Goal: Task Accomplishment & Management: Complete application form

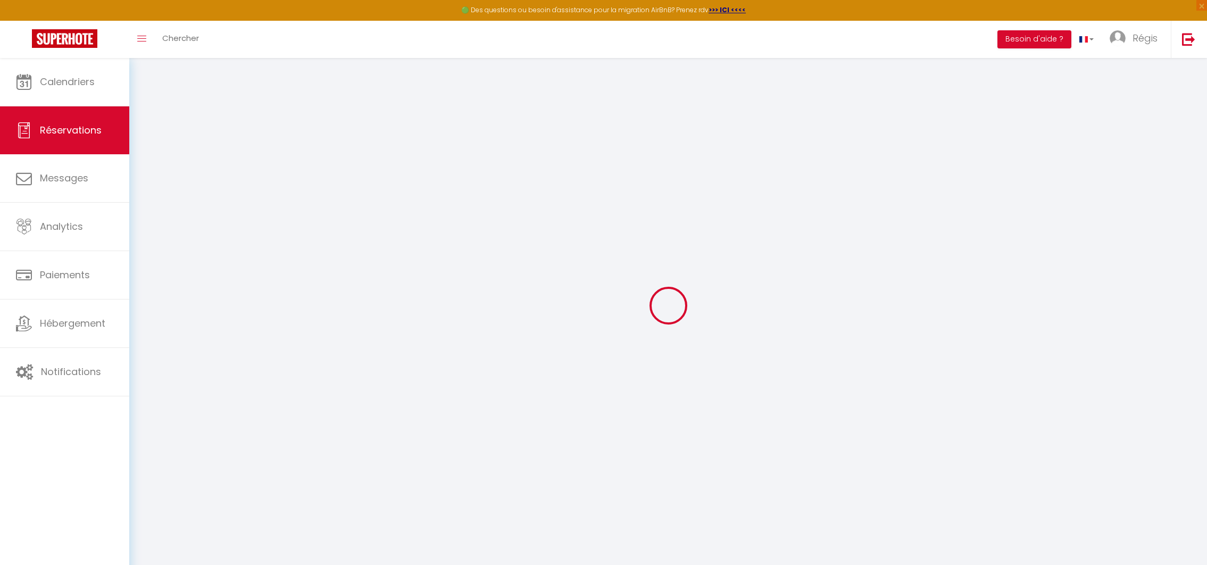
select select
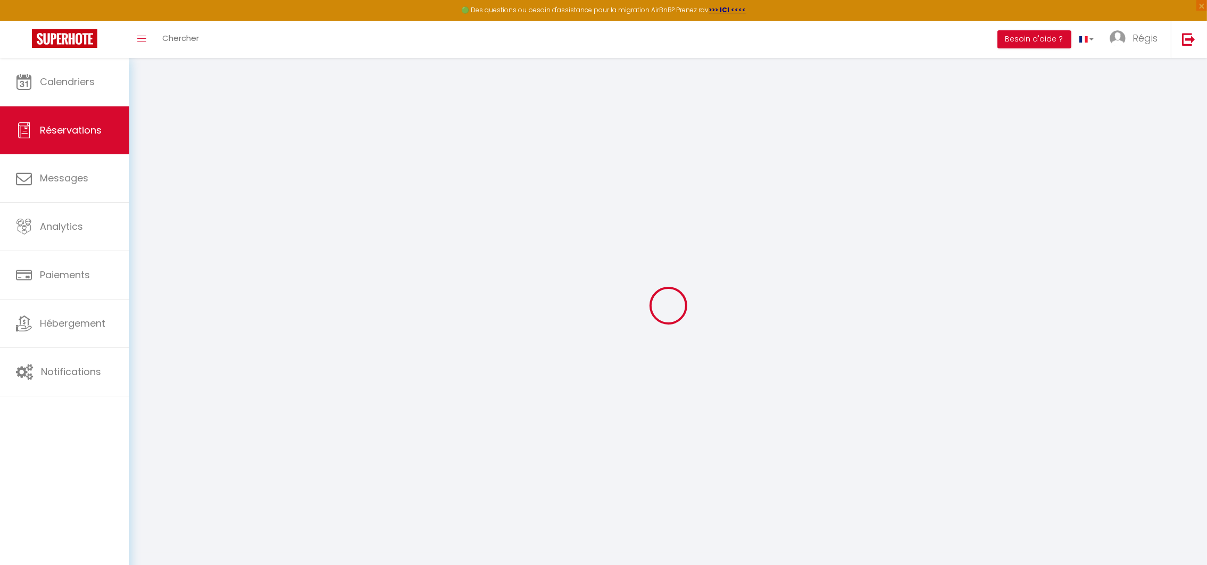
type input "option"
type input "[EMAIL_ADDRESS][DOMAIN_NAME]"
type input "0696838594"
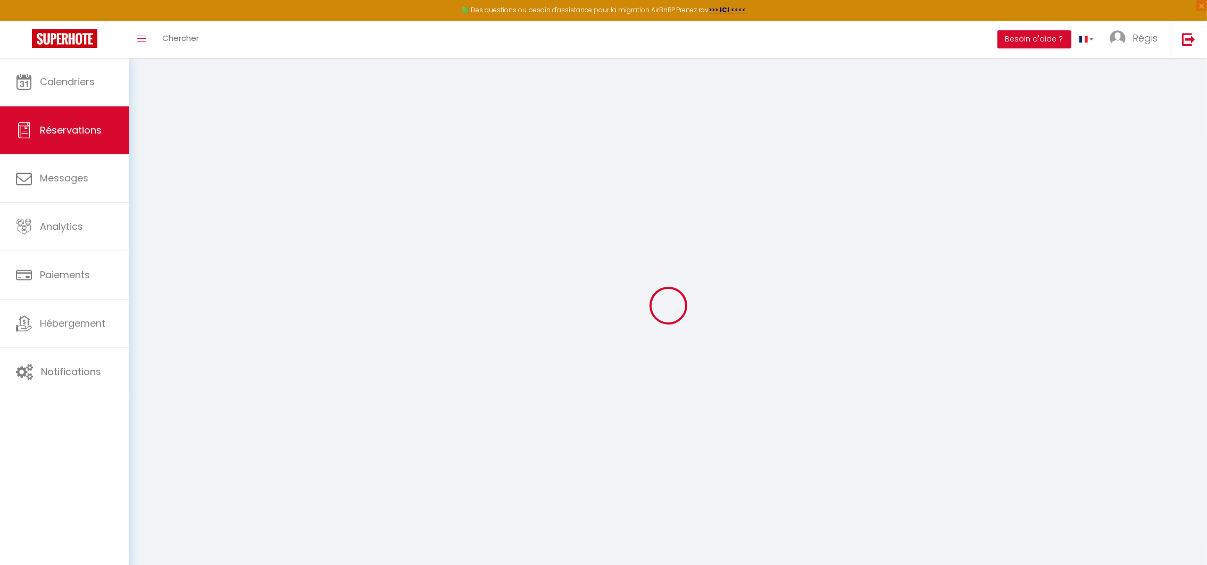
type input "97229"
type input "6 lot vatable 2000"
type input "LES TROIS ILETS"
select select "MQ"
select select "54755"
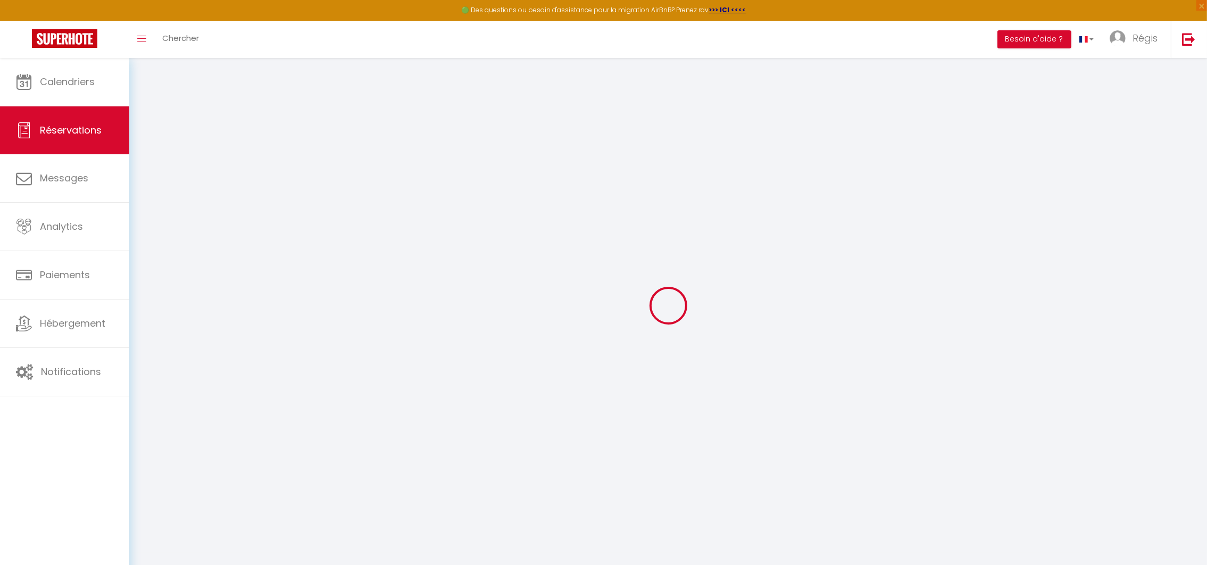
select select "2"
type input "Lun 20 Octobre 2025"
select select
type input "Dim 26 Octobre 2025"
select select
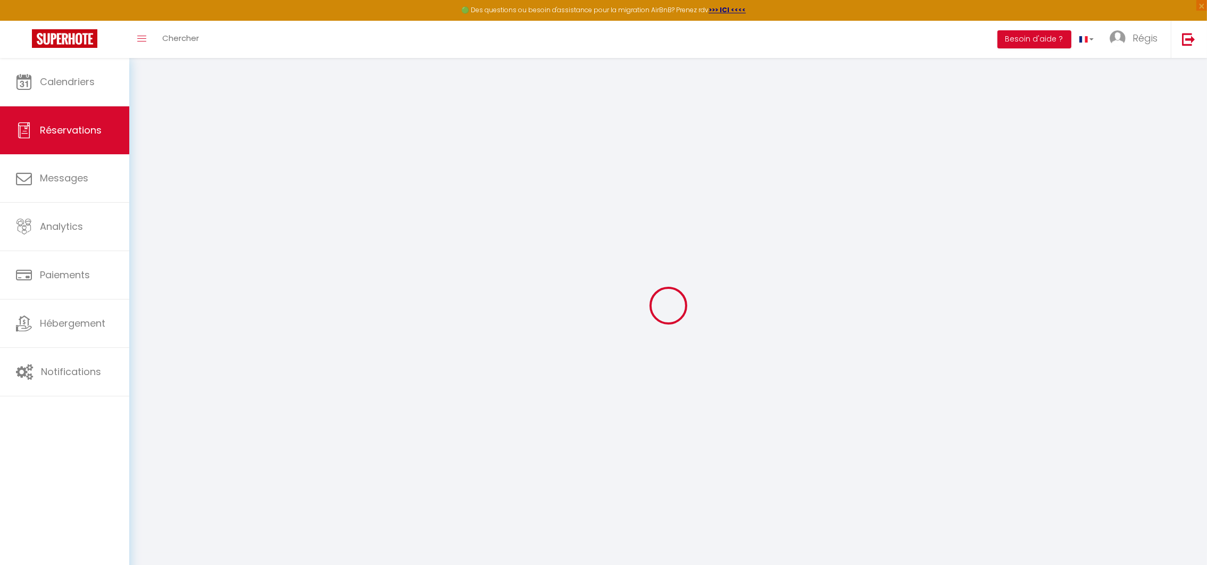
type input "2"
select select "10"
select select
checkbox input "false"
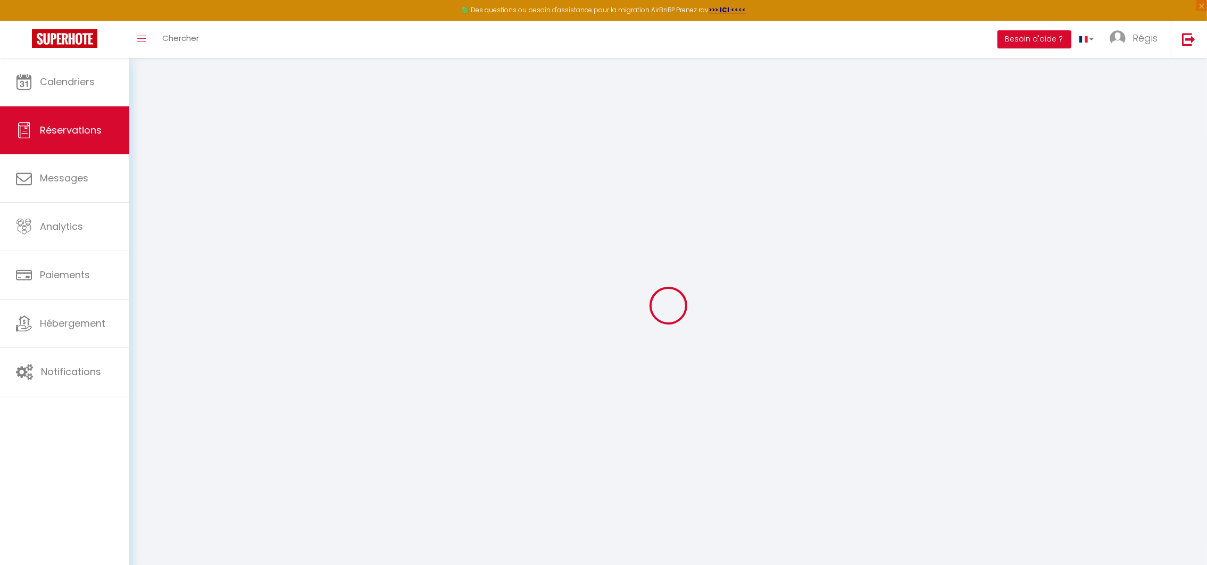
type input "0"
select select
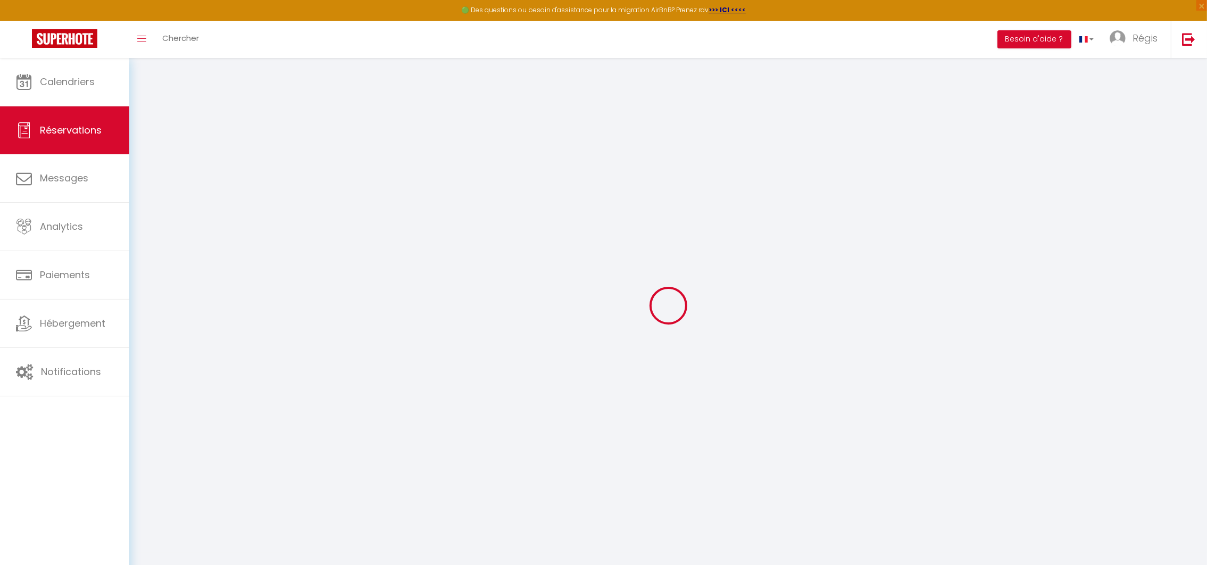
select select
select select "14"
checkbox input "false"
select select
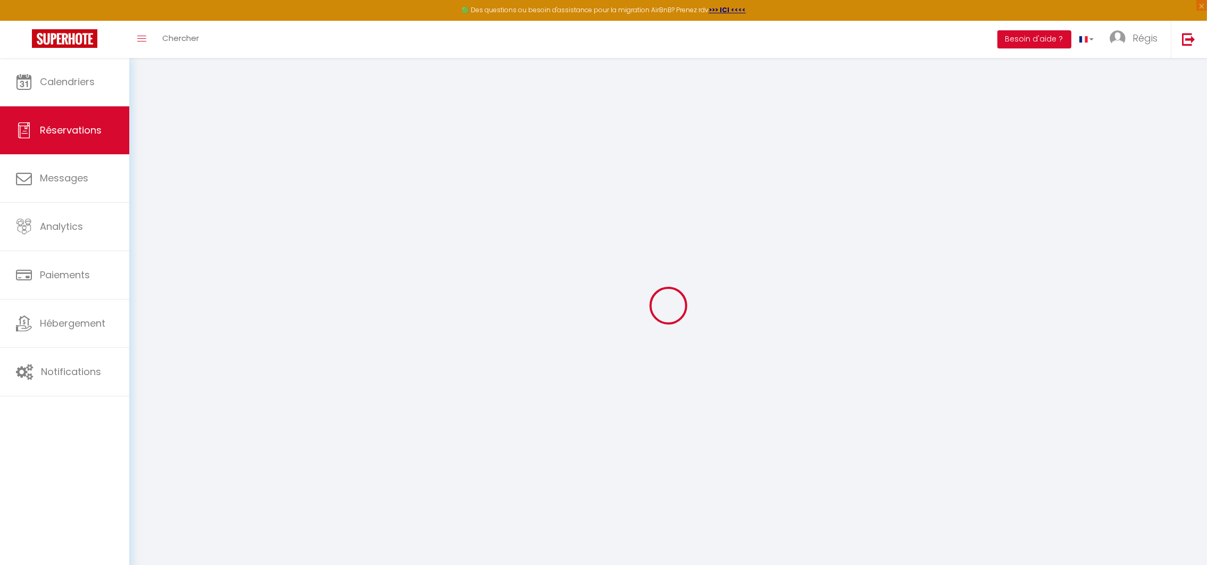
checkbox input "false"
select select
checkbox input "false"
select select
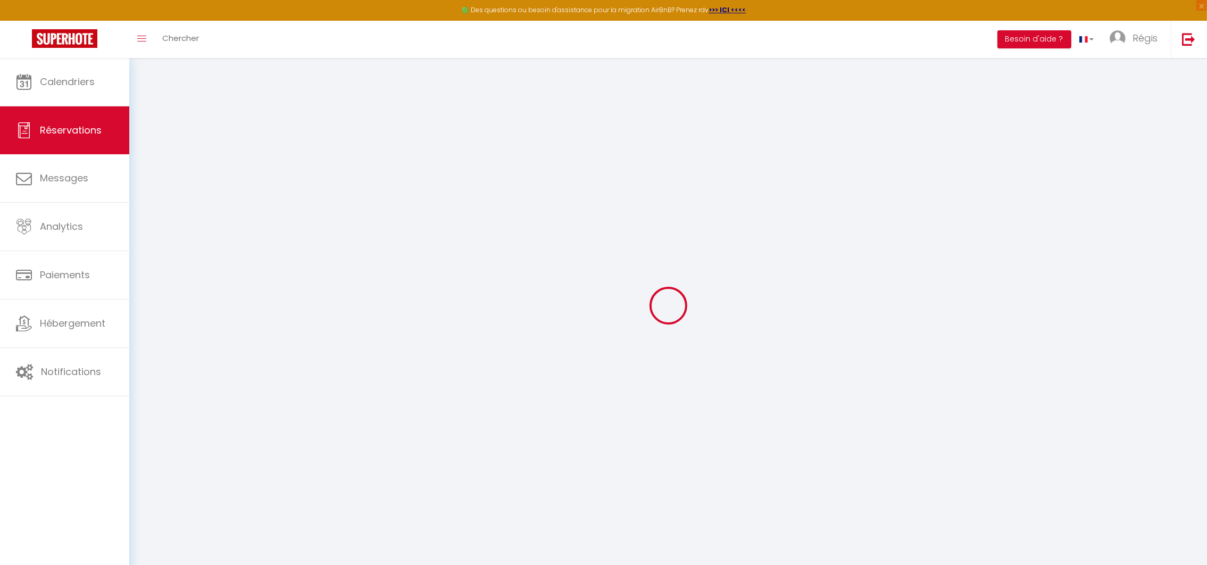
select select
checkbox input "false"
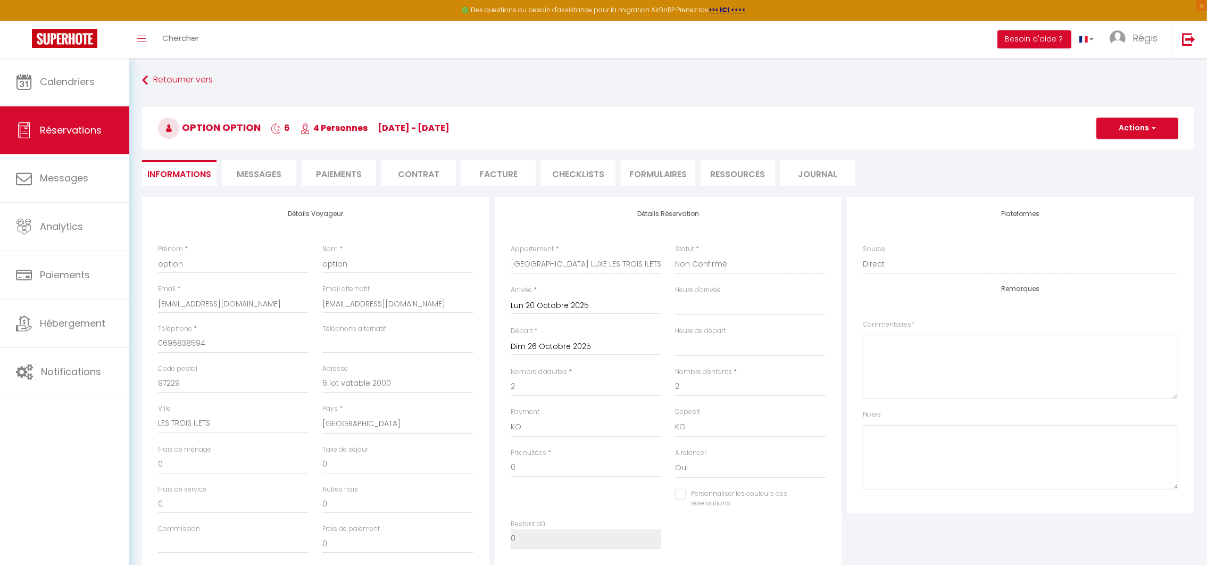
select select
checkbox input "false"
select select
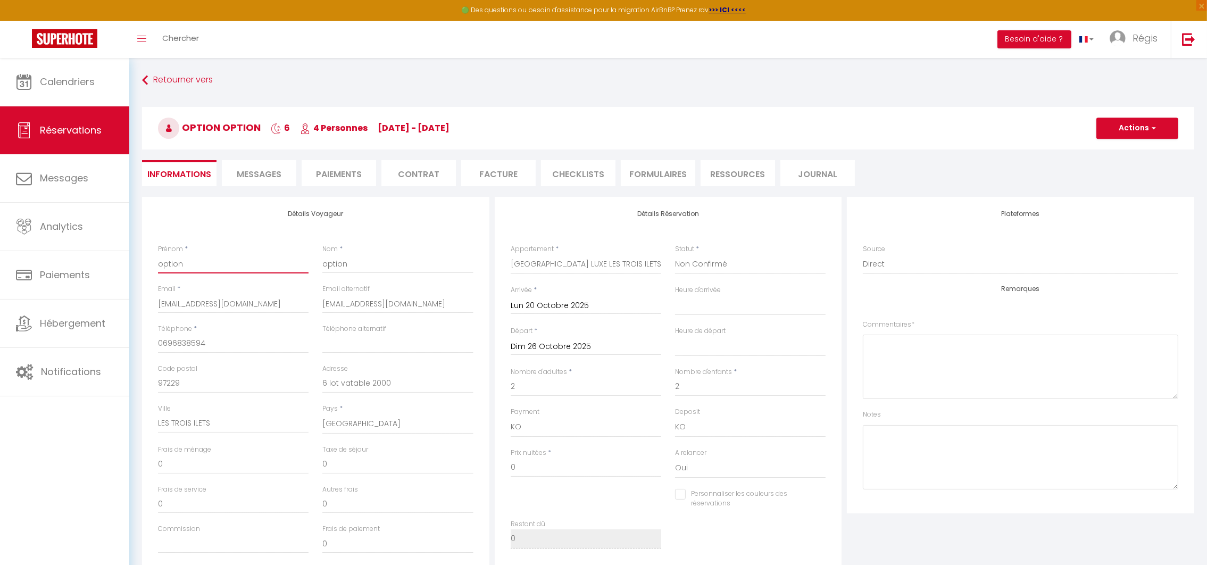
drag, startPoint x: 212, startPoint y: 260, endPoint x: 174, endPoint y: 263, distance: 38.4
click at [174, 263] on input "option" at bounding box center [233, 263] width 151 height 19
click at [184, 264] on input "option" at bounding box center [233, 263] width 151 height 19
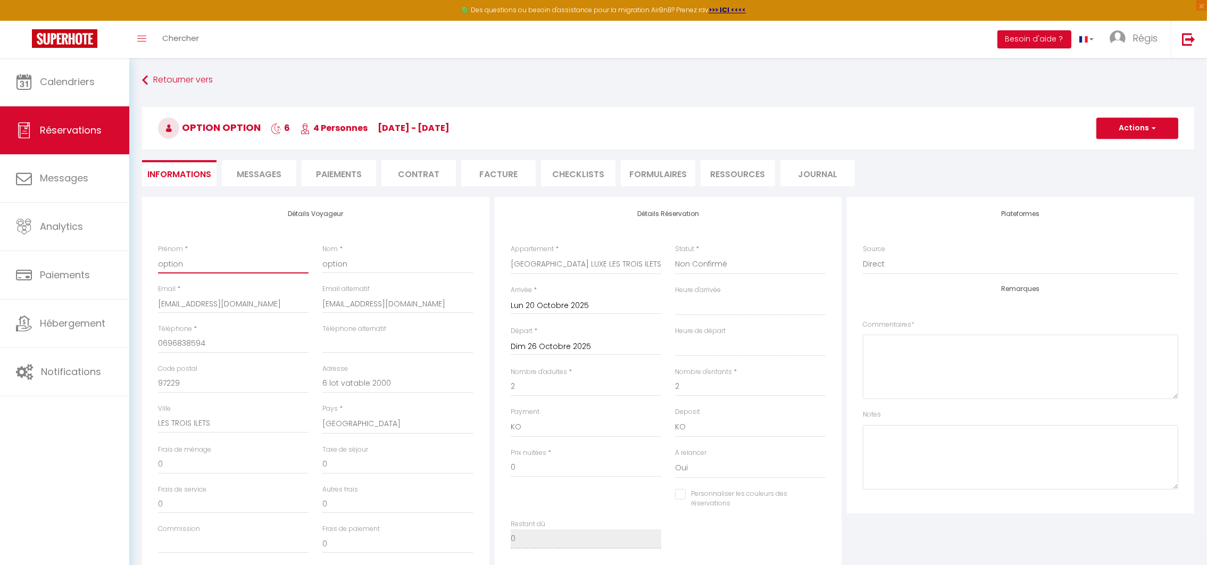
type input "A"
select select
checkbox input "false"
type input "Au"
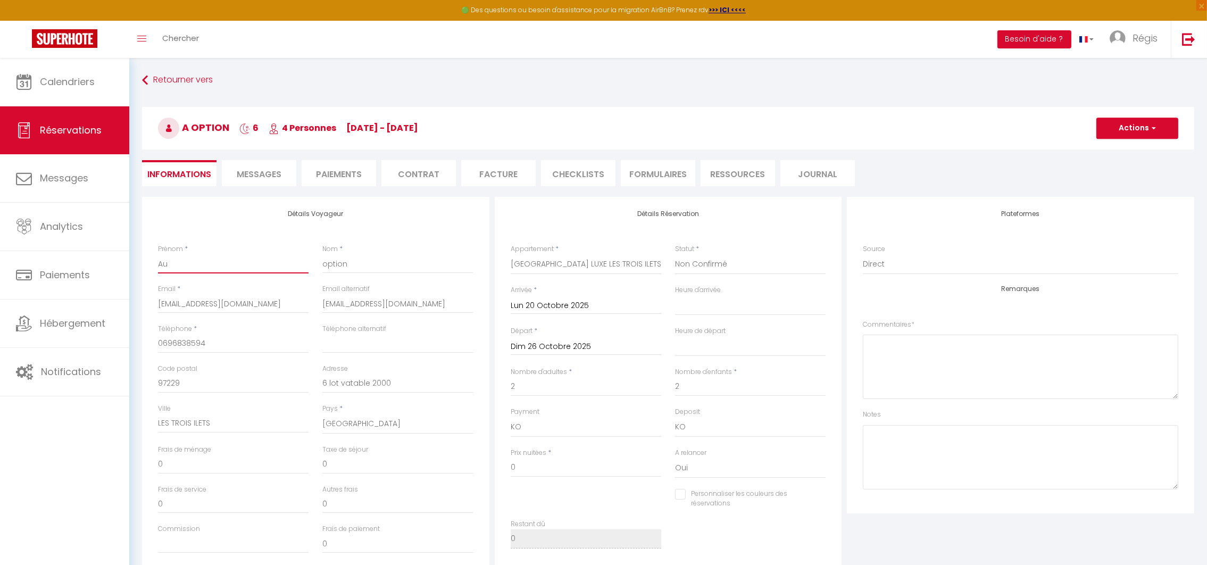
select select
checkbox input "false"
type input "Aur"
select select
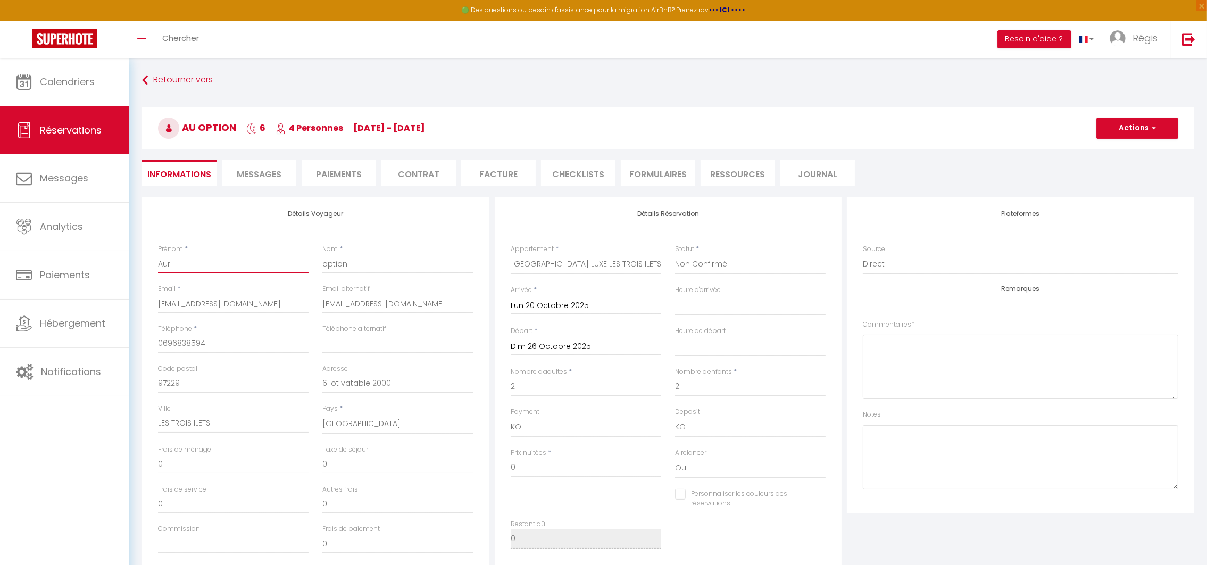
select select
checkbox input "false"
type input "Auré"
select select
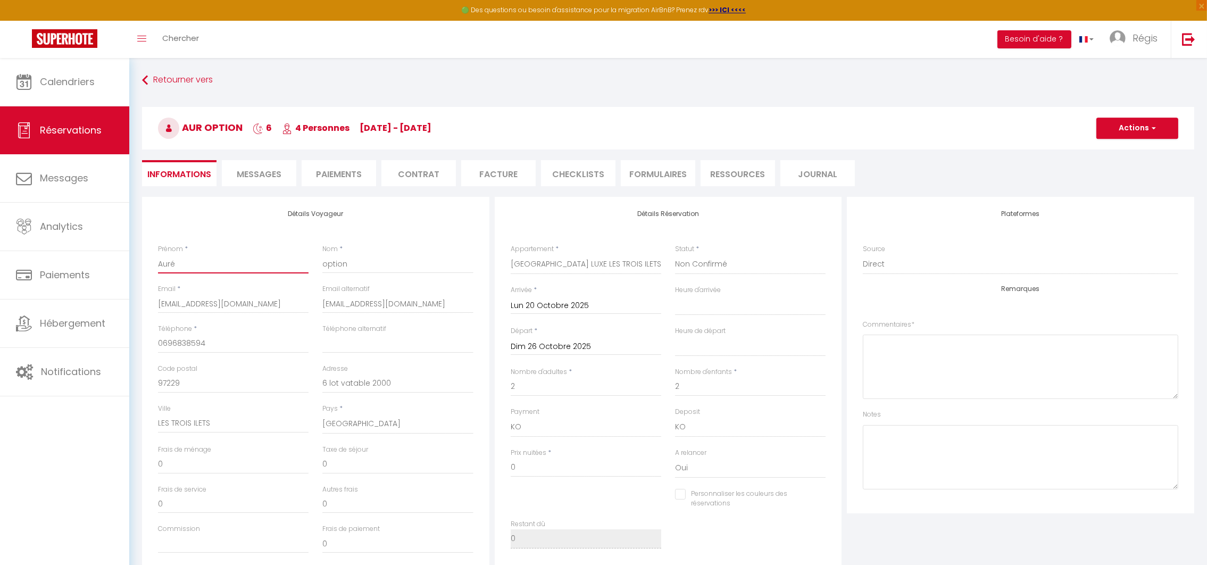
checkbox input "false"
type input "Aurél"
select select
checkbox input "false"
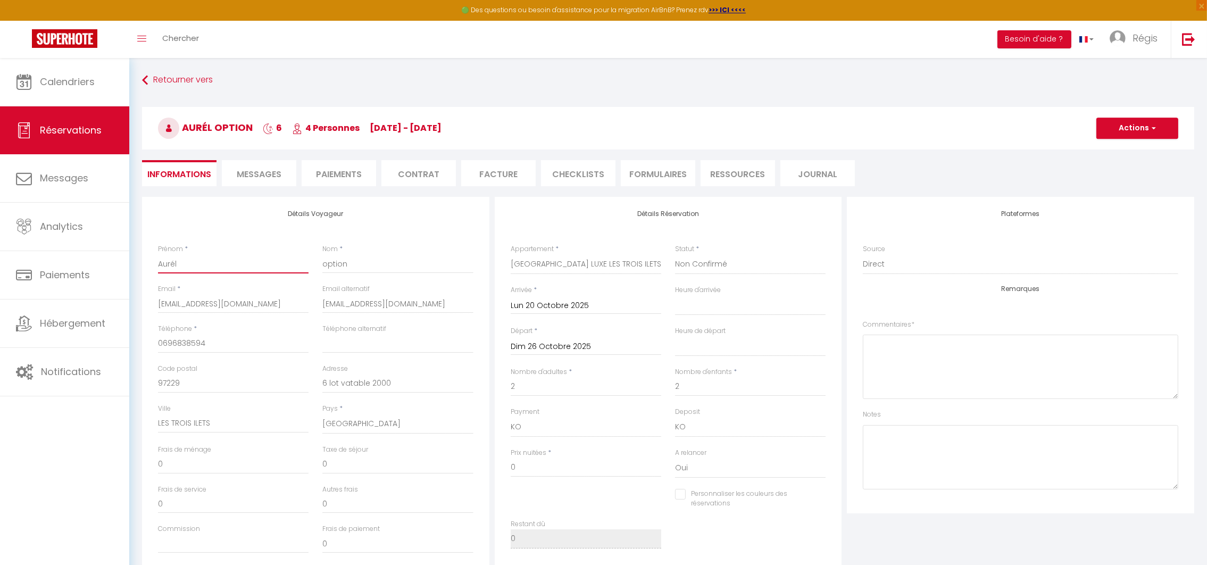
type input "Auréli"
select select
checkbox input "false"
type input "[PERSON_NAME]"
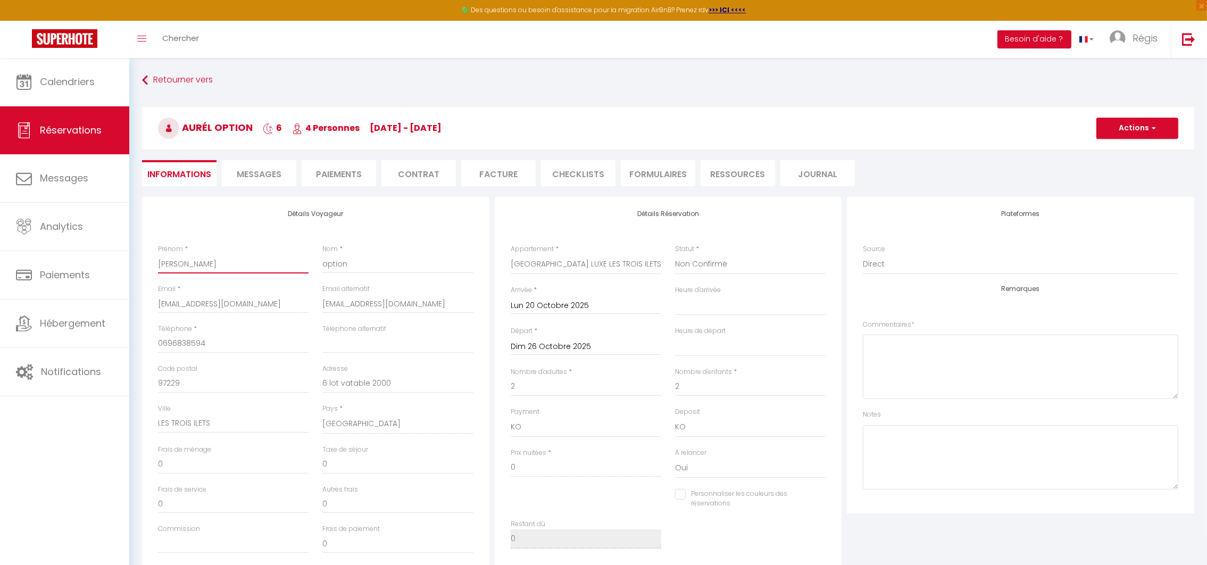
select select
checkbox input "false"
type input "[PERSON_NAME]"
type input "G"
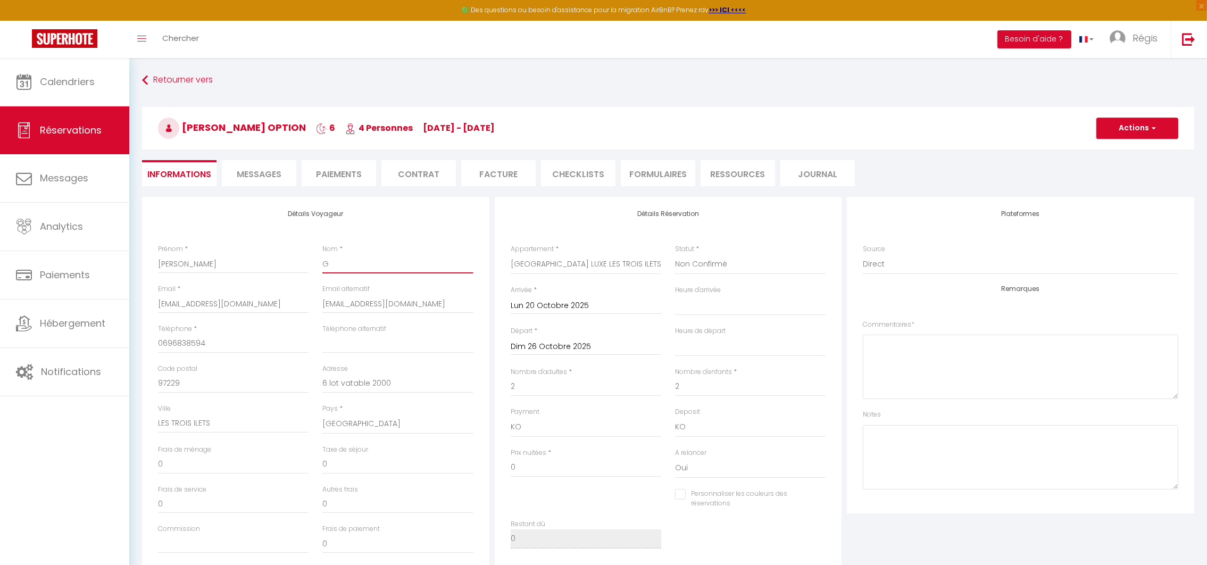
select select
checkbox input "false"
type input "GE"
select select
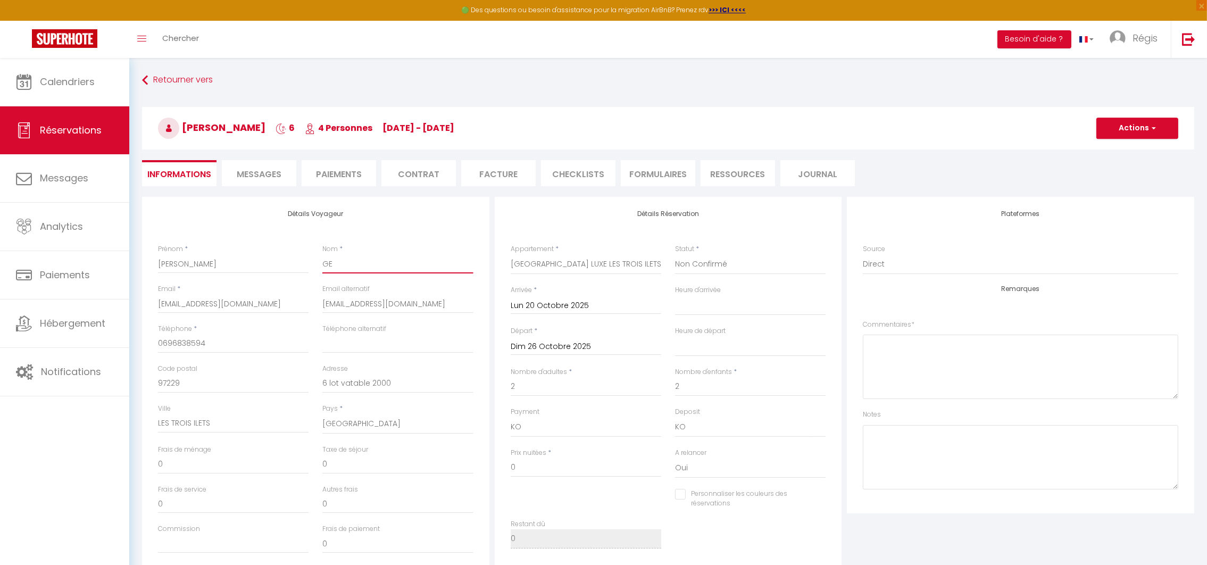
select select
checkbox input "false"
type input "GEN"
select select
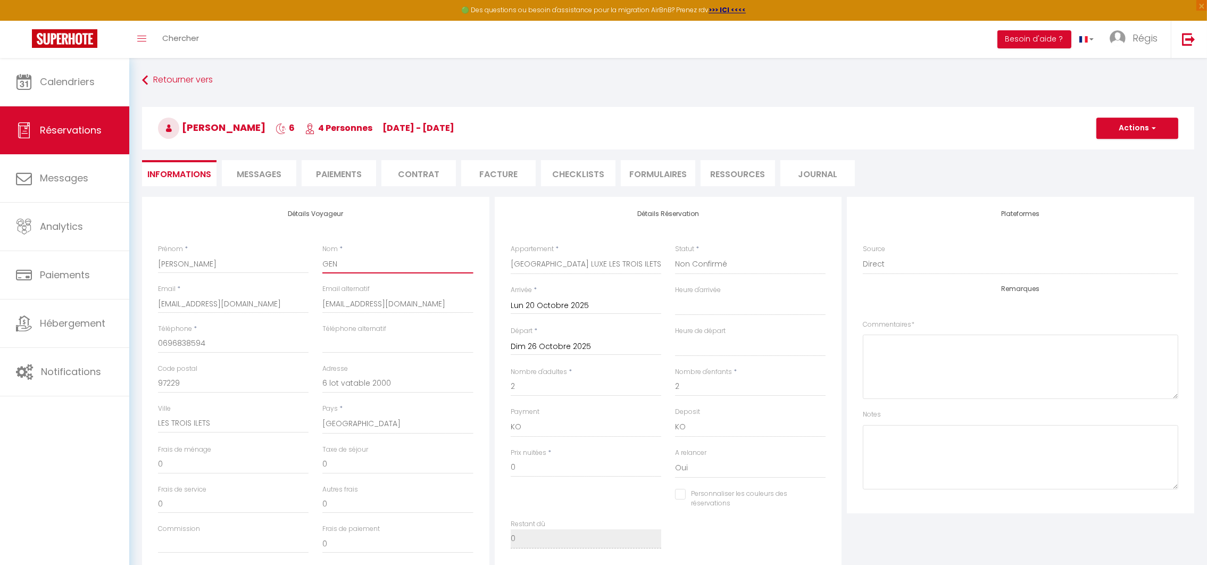
checkbox input "false"
type input "GENN"
select select
checkbox input "false"
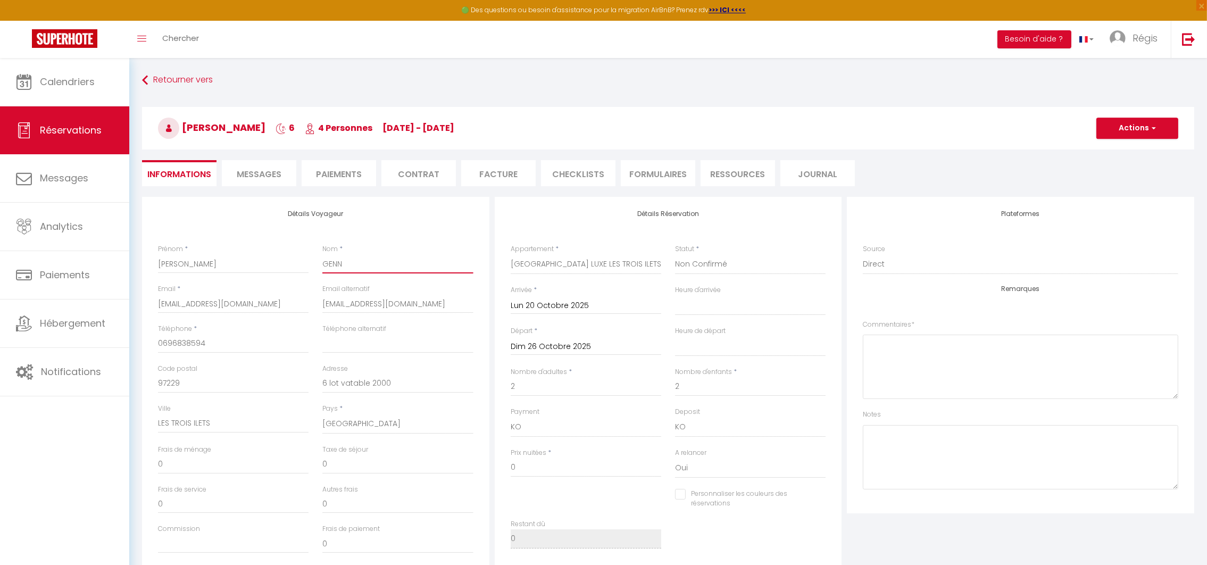
type input "GENNE"
select select
checkbox input "false"
type input "GENNEA"
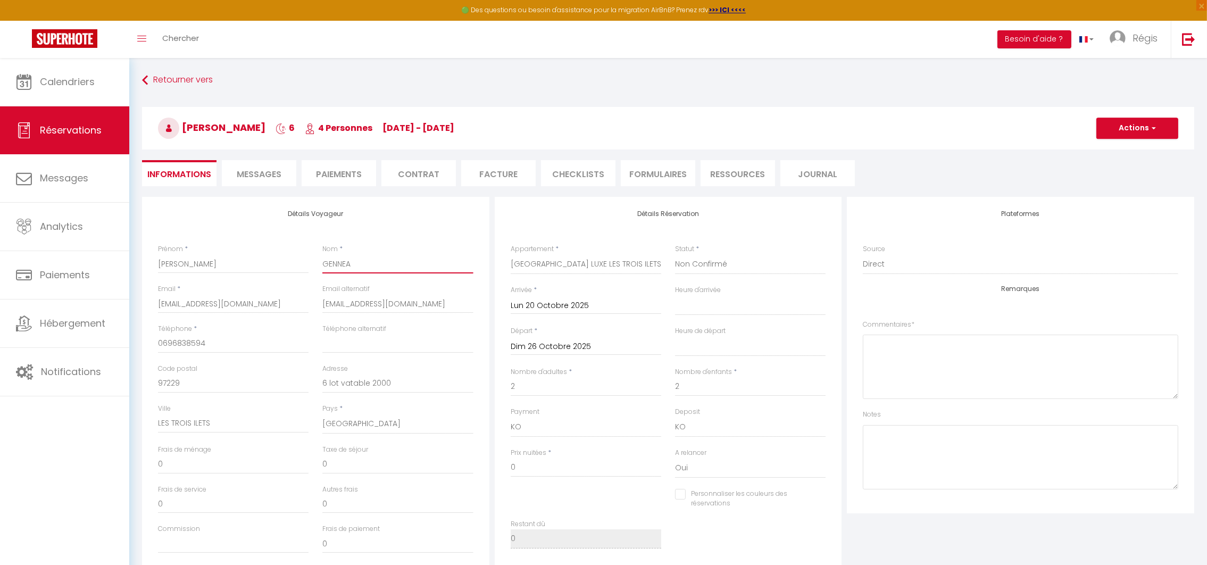
select select
checkbox input "false"
type input "GENNEAU"
select select
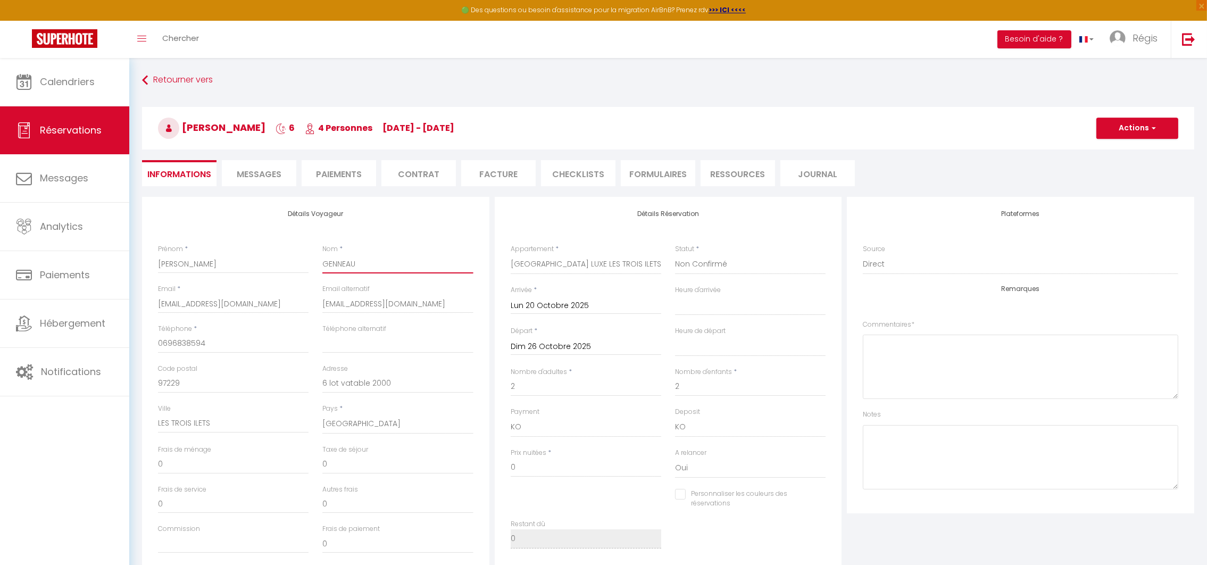
select select
checkbox input "false"
type input "GENNEAU"
type input "a"
select select
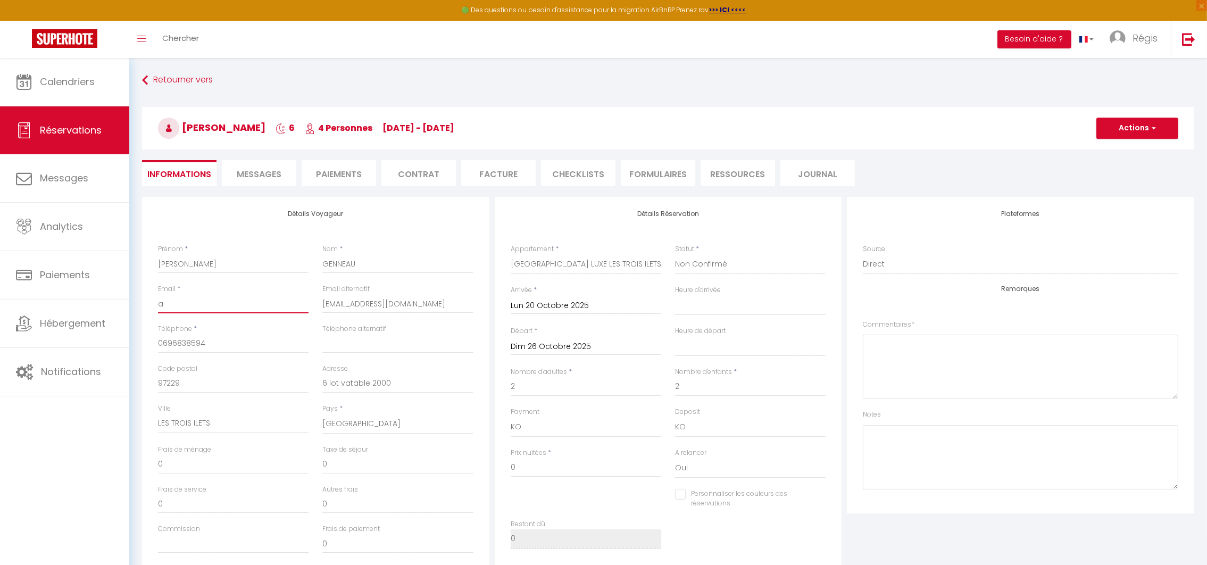
select select
checkbox input "false"
type input "au"
select select
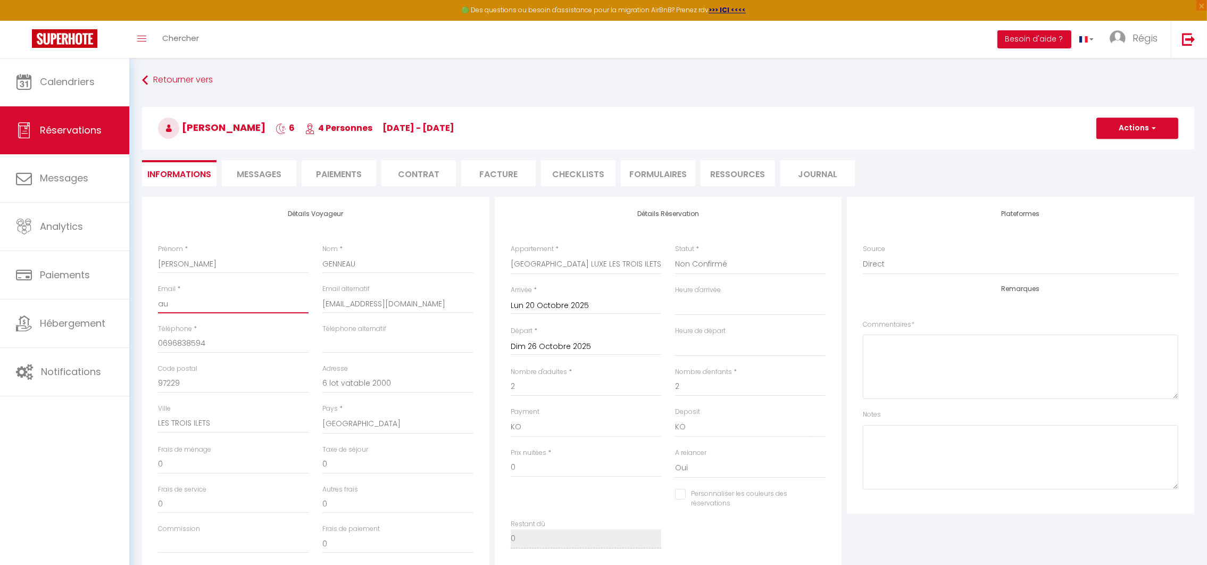
checkbox input "false"
type input "aur"
select select
checkbox input "false"
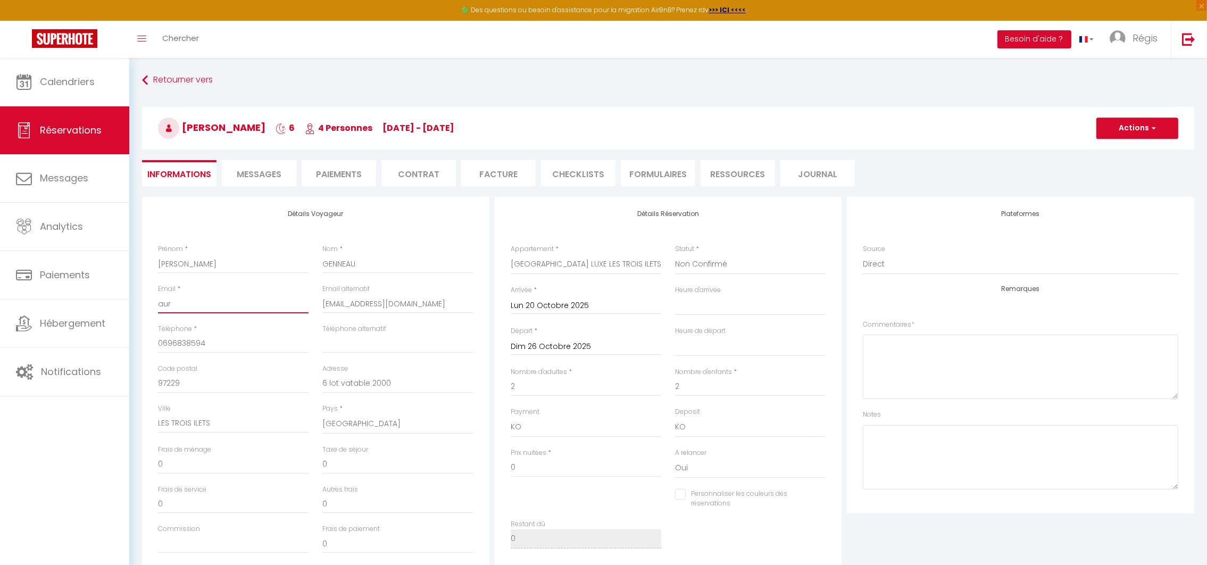
type input "aure"
select select
checkbox input "false"
type input "aurel"
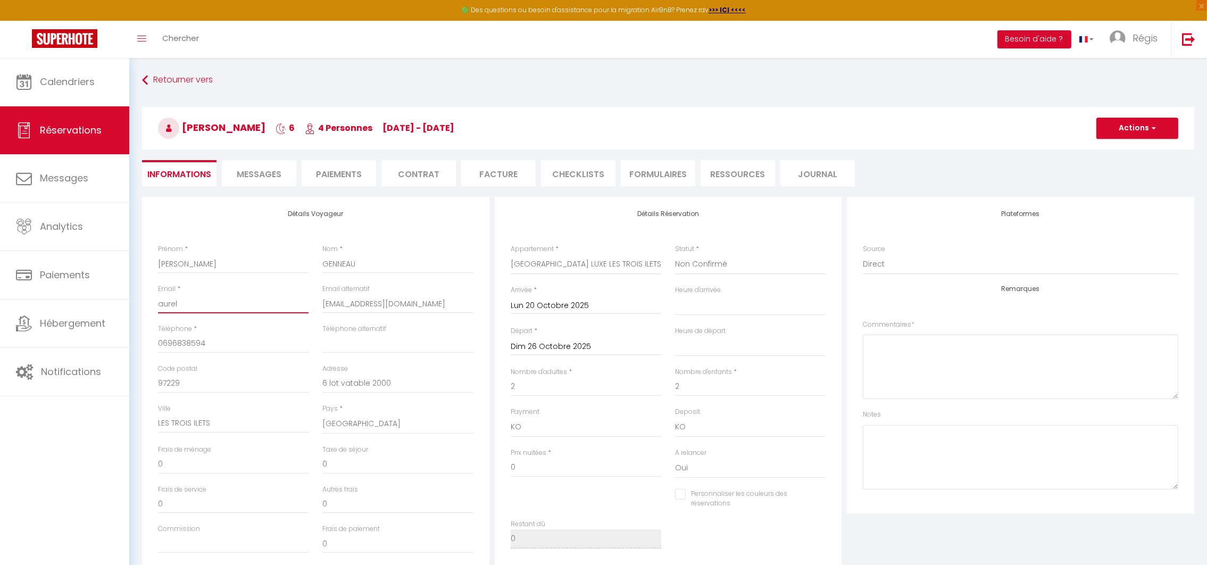
select select
checkbox input "false"
type input "aureli"
select select
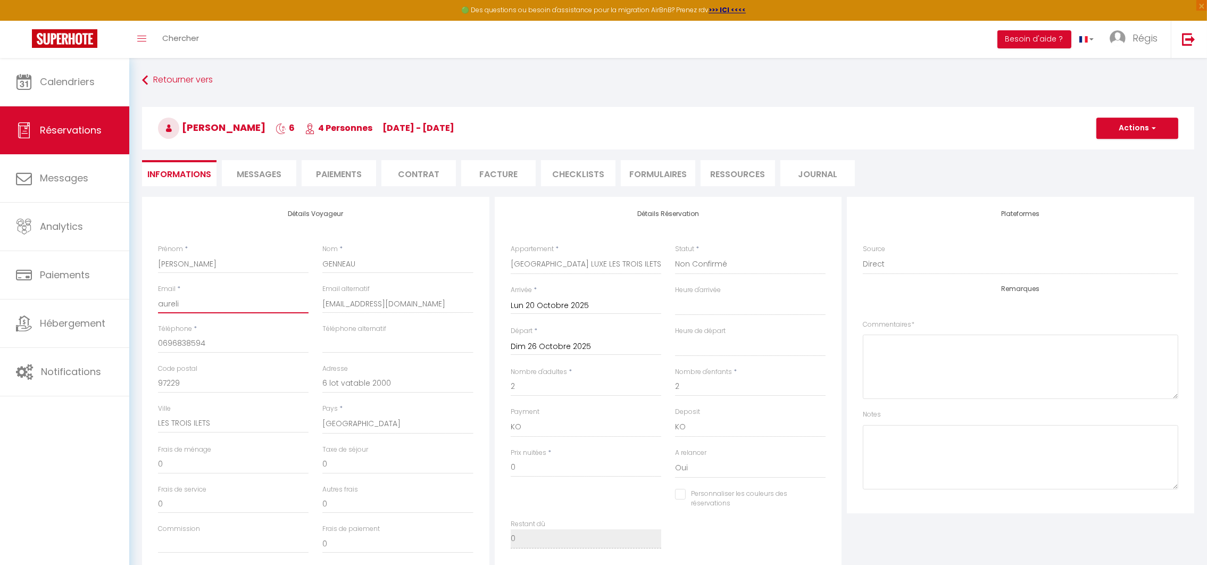
select select
checkbox input "false"
type input "[PERSON_NAME]"
select select
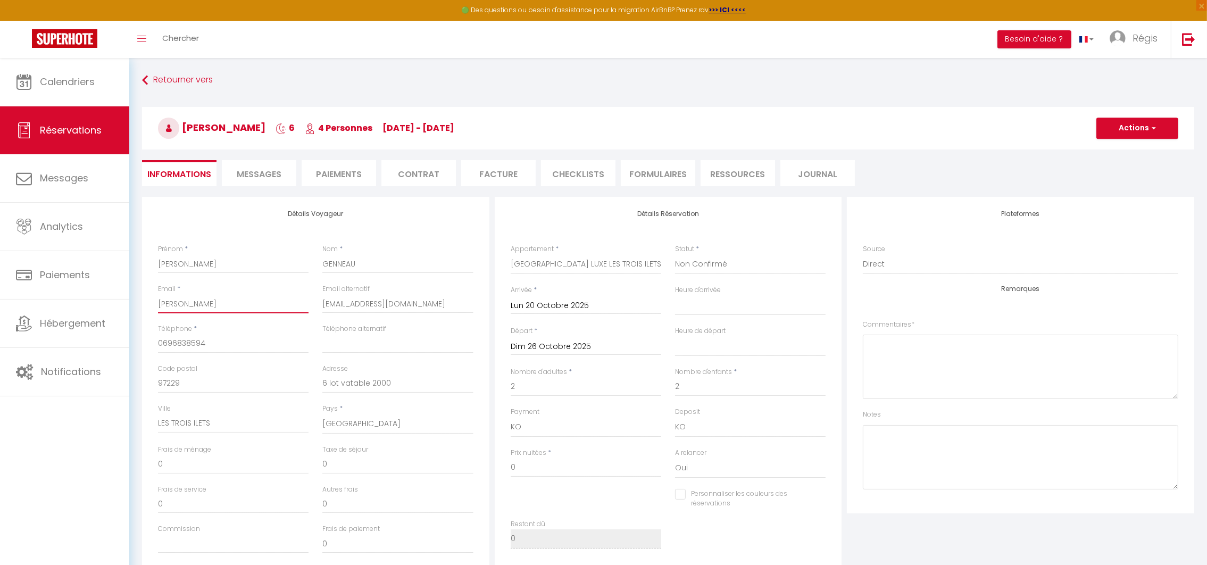
checkbox input "false"
type input "[PERSON_NAME]."
select select
checkbox input "false"
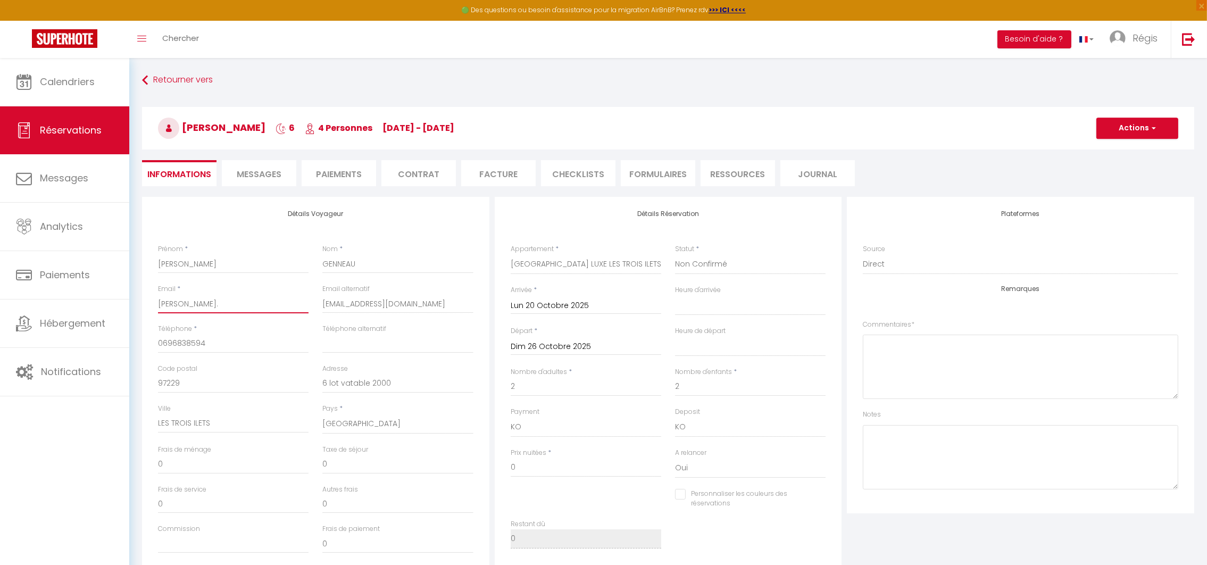
type input "[PERSON_NAME].g"
select select
checkbox input "false"
type input "[PERSON_NAME][DOMAIN_NAME]"
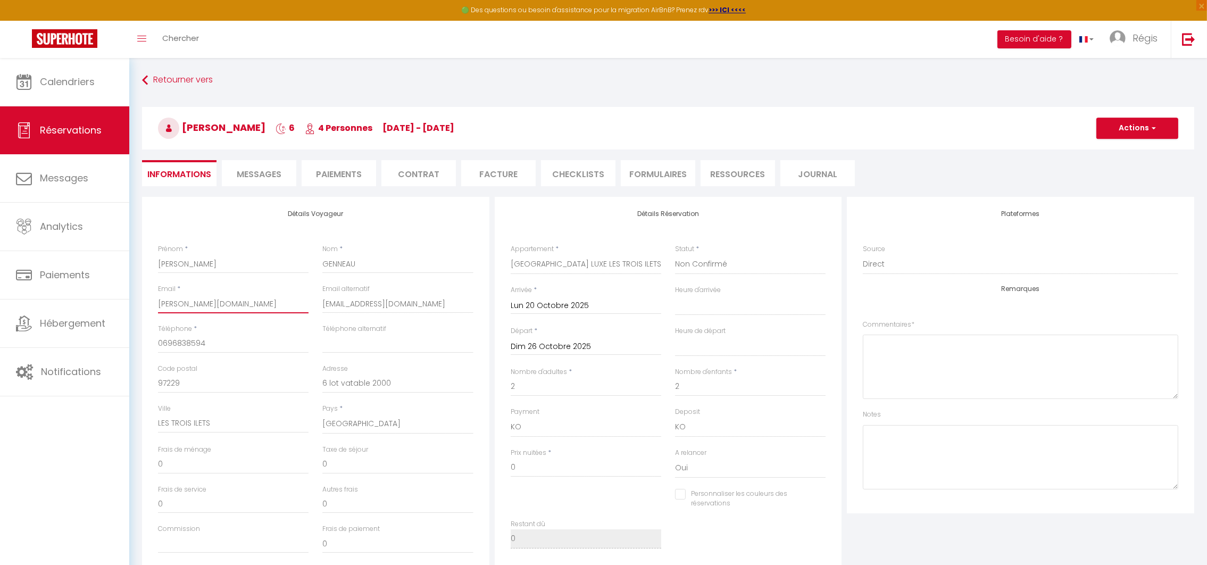
select select
checkbox input "false"
type input "[PERSON_NAME].gen"
select select
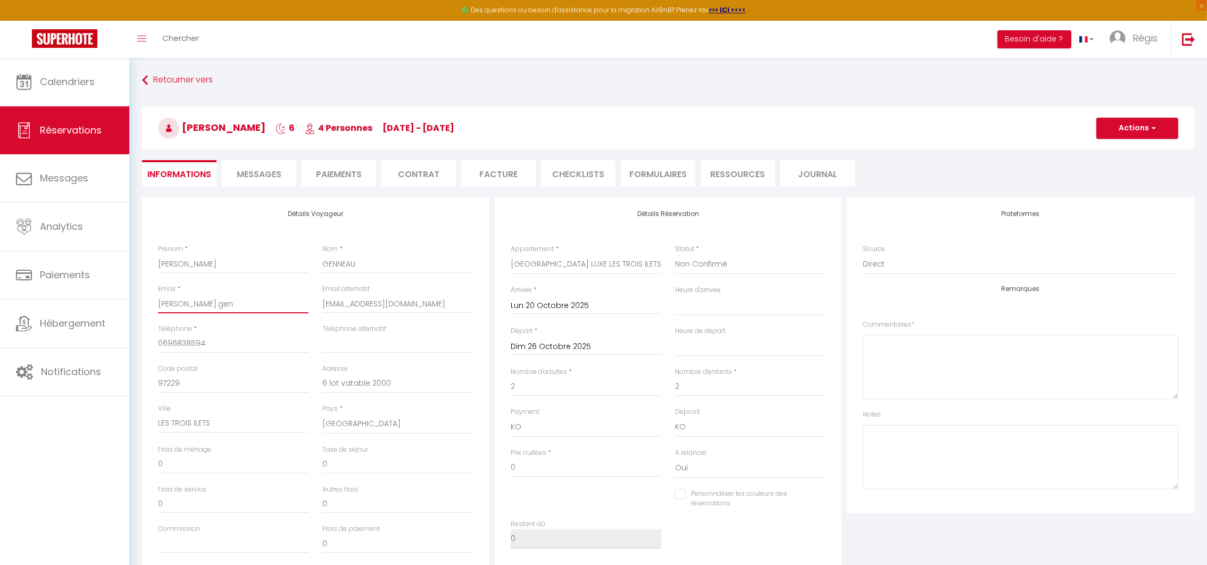
select select
checkbox input "false"
type input "[PERSON_NAME].genn"
select select
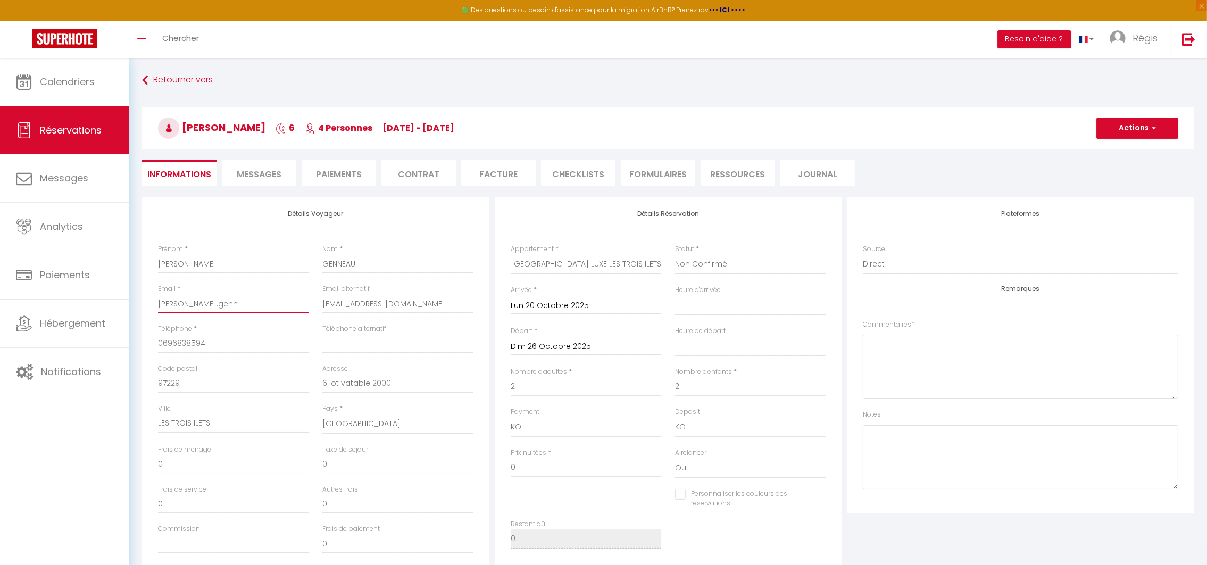
checkbox input "false"
type input "[PERSON_NAME].genne"
select select
checkbox input "false"
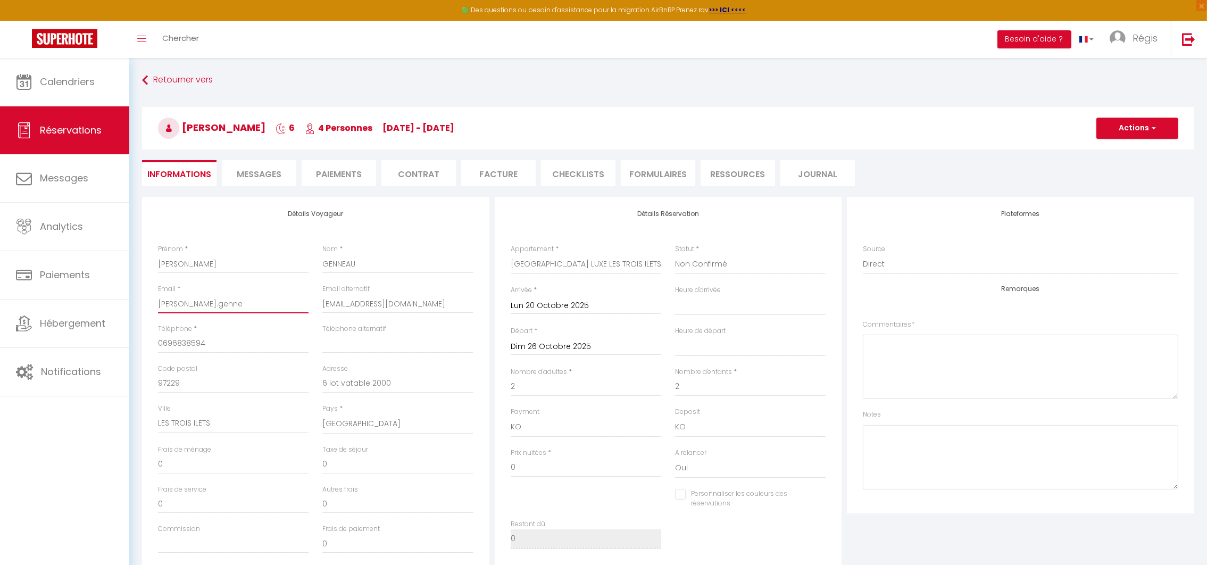
type input "[PERSON_NAME].gennea"
select select
checkbox input "false"
type input "[PERSON_NAME].genneau"
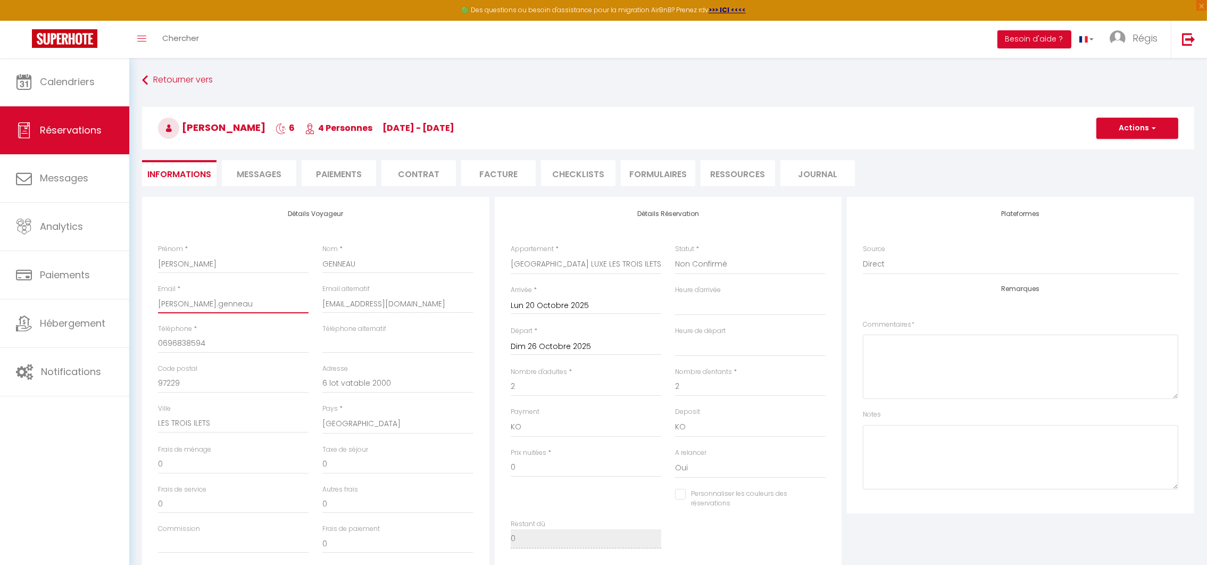
select select
checkbox input "false"
type input "[PERSON_NAME].genneau@"
select select
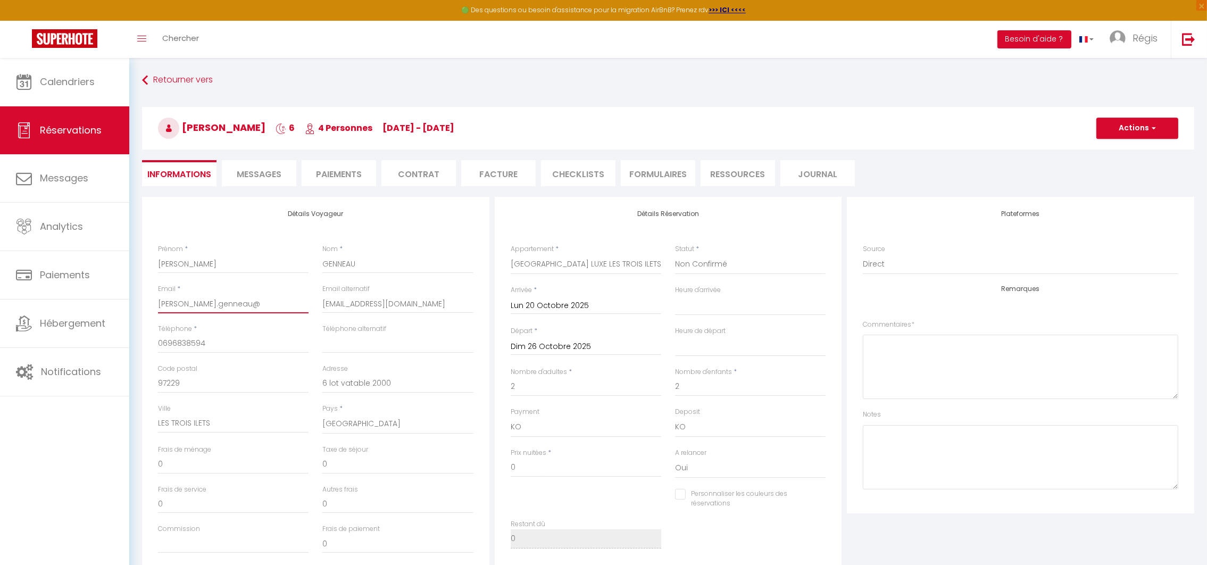
select select
checkbox input "false"
type input "[PERSON_NAME].genneau@g"
select select
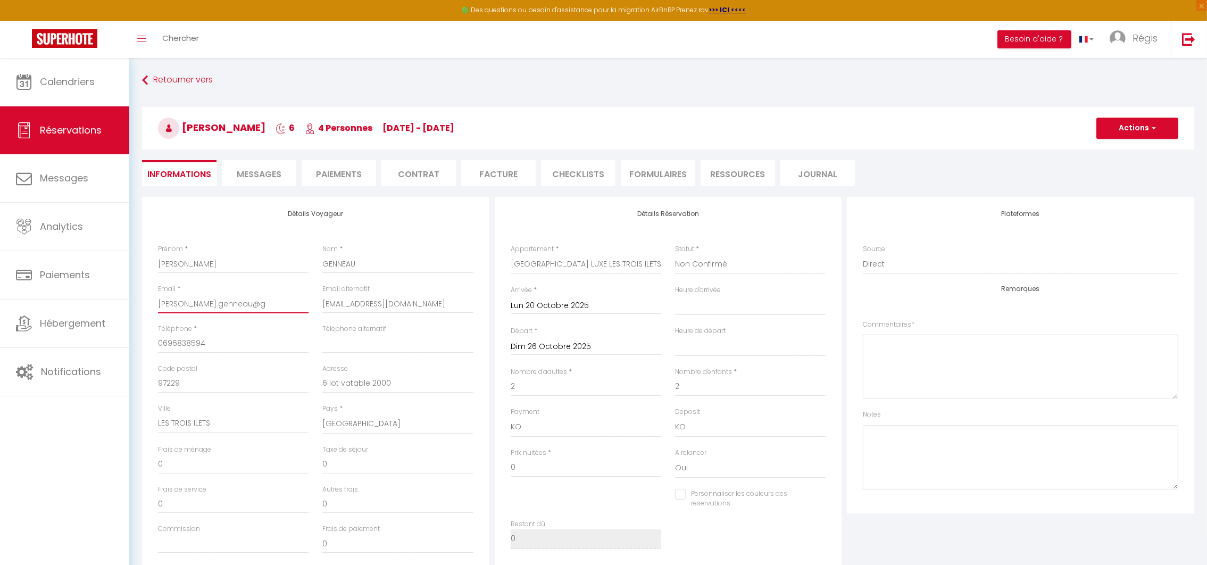
checkbox input "false"
type input "[PERSON_NAME].genneau@gm"
select select
checkbox input "false"
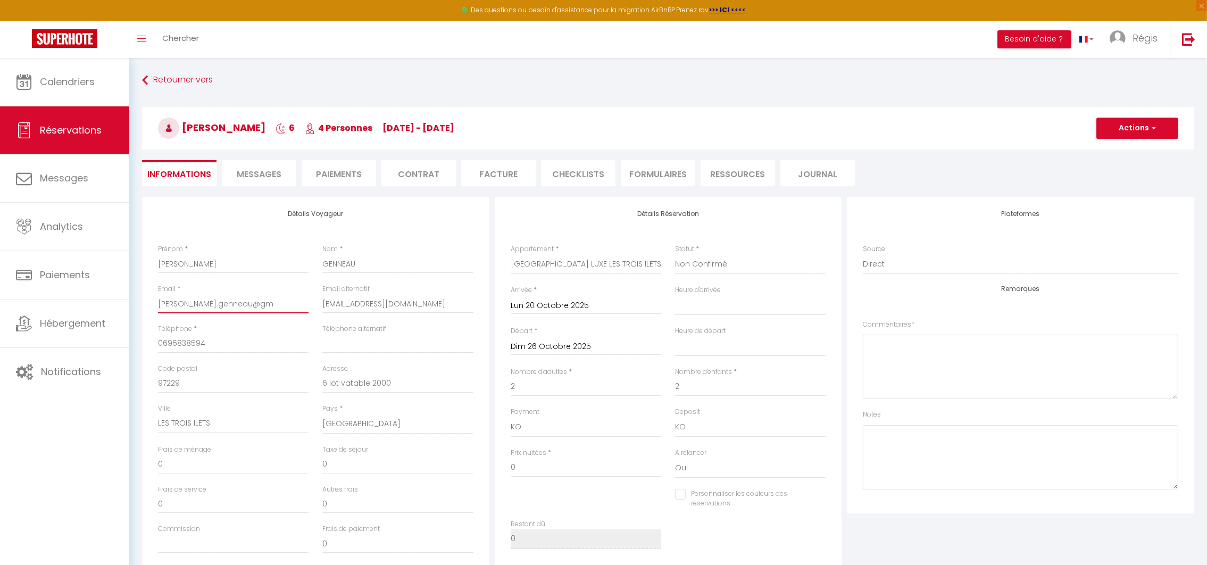
type input "[PERSON_NAME].genneau@gma"
select select
checkbox input "false"
type input "[PERSON_NAME].genneau@gmai"
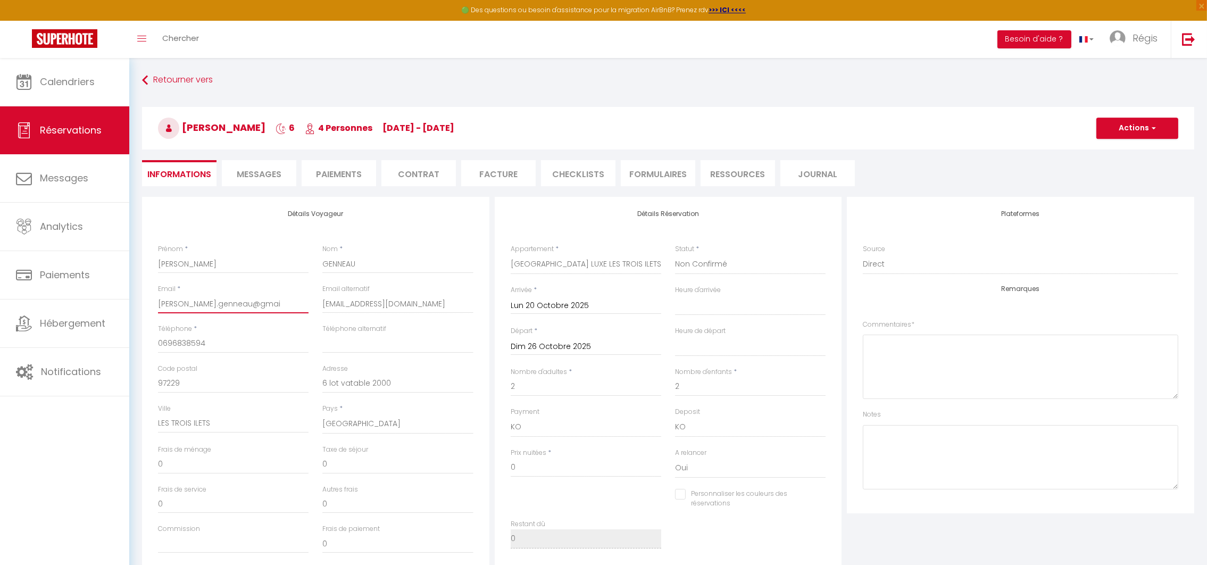
select select
checkbox input "false"
type input "[PERSON_NAME][EMAIL_ADDRESS]"
select select
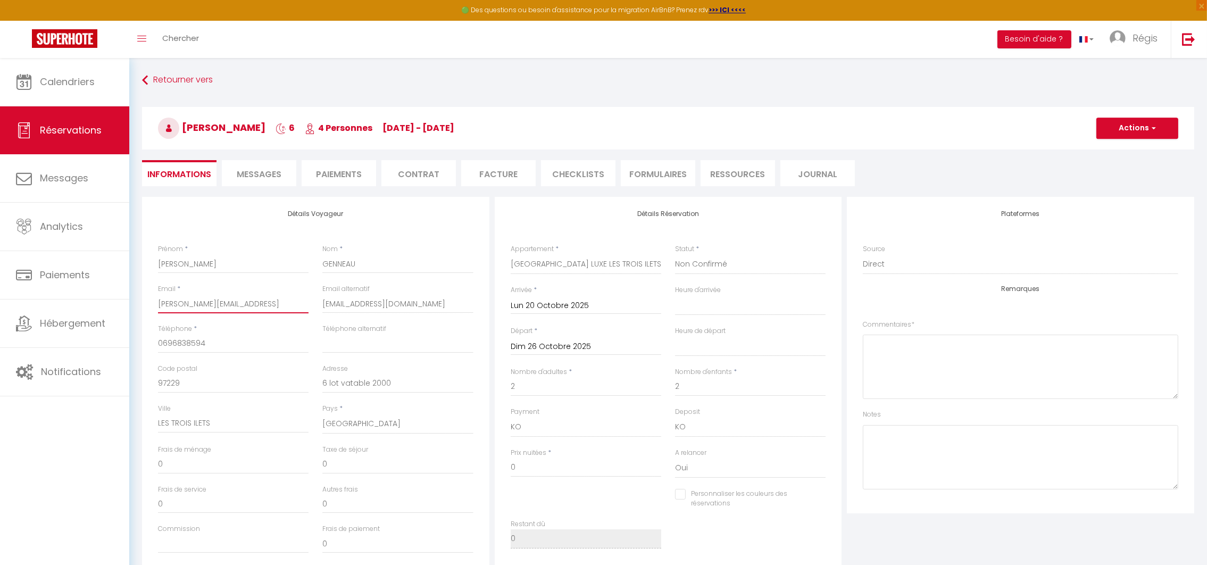
select select
checkbox input "false"
type input "[PERSON_NAME][EMAIL_ADDRESS]."
select select
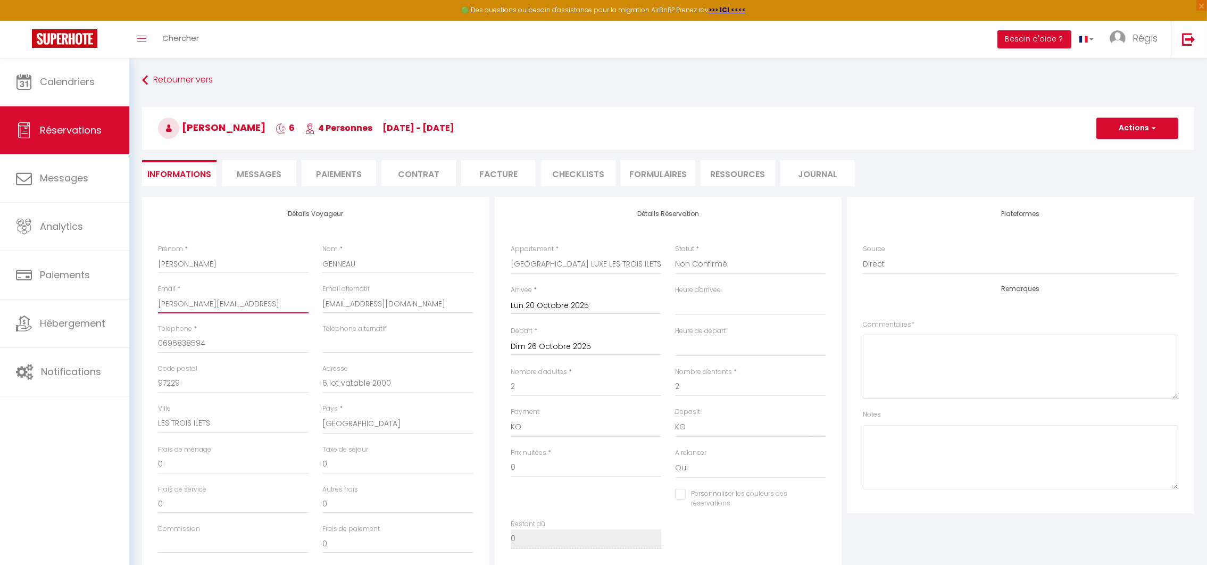
checkbox input "false"
type input "[PERSON_NAME].genneau@gmail.c"
select select
checkbox input "false"
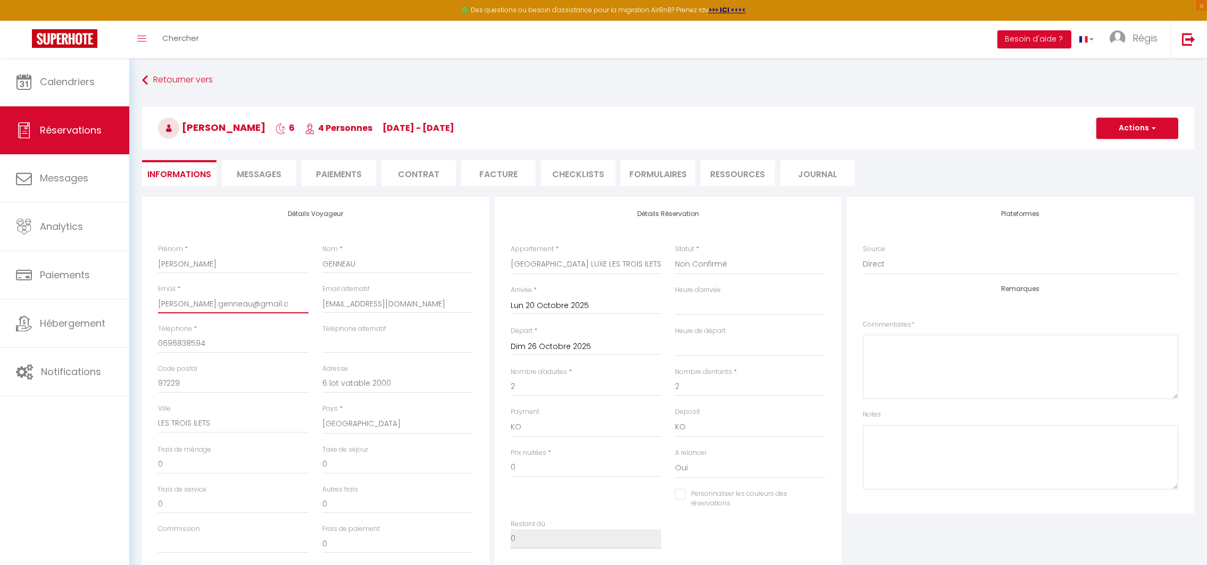
type input "[PERSON_NAME][EMAIL_ADDRESS][DOMAIN_NAME]"
select select
click at [422, 302] on input "[EMAIL_ADDRESS][DOMAIN_NAME]" at bounding box center [397, 303] width 151 height 19
click at [199, 387] on input "97229" at bounding box center [233, 383] width 151 height 19
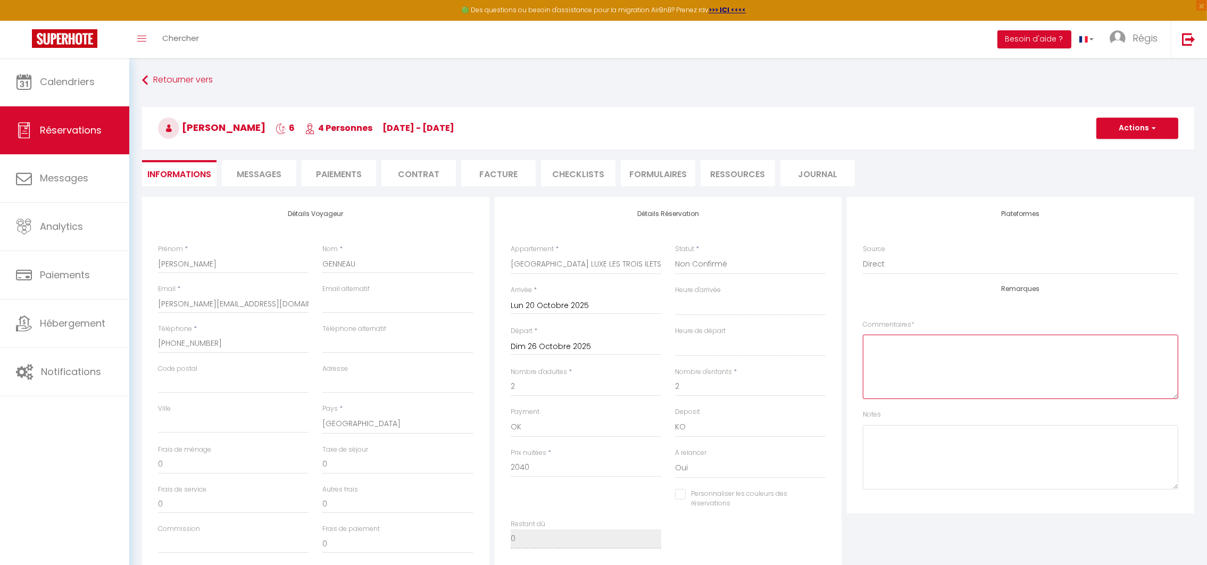
click at [904, 343] on textarea at bounding box center [1020, 367] width 315 height 64
click at [1123, 127] on button "Actions" at bounding box center [1137, 128] width 82 height 21
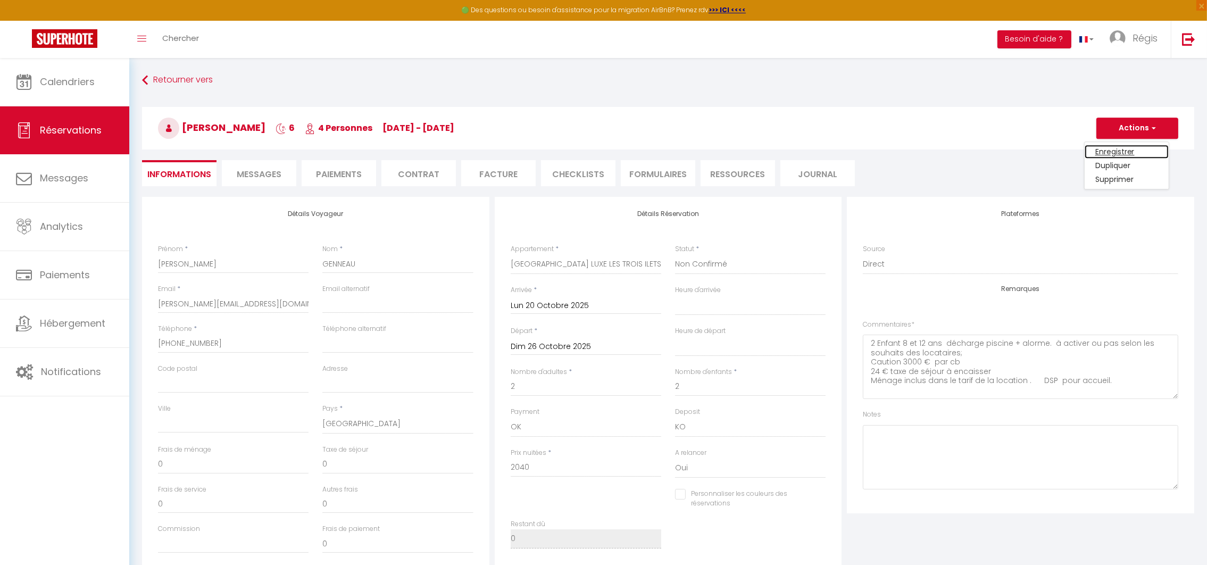
click at [1109, 148] on link "Enregistrer" at bounding box center [1127, 152] width 84 height 14
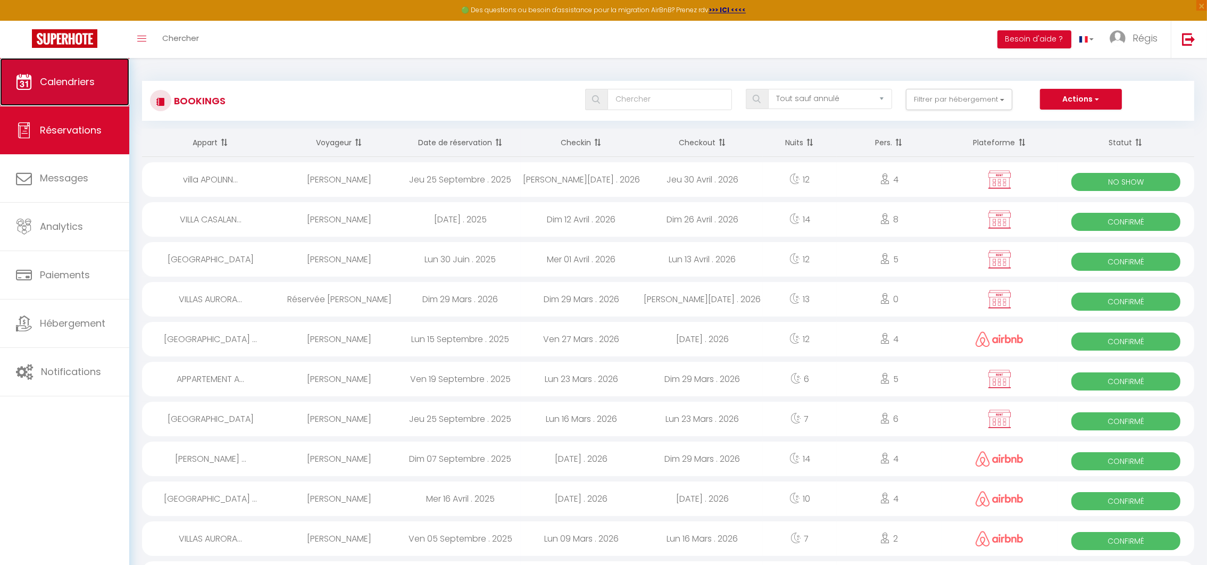
click at [76, 81] on span "Calendriers" at bounding box center [67, 81] width 55 height 13
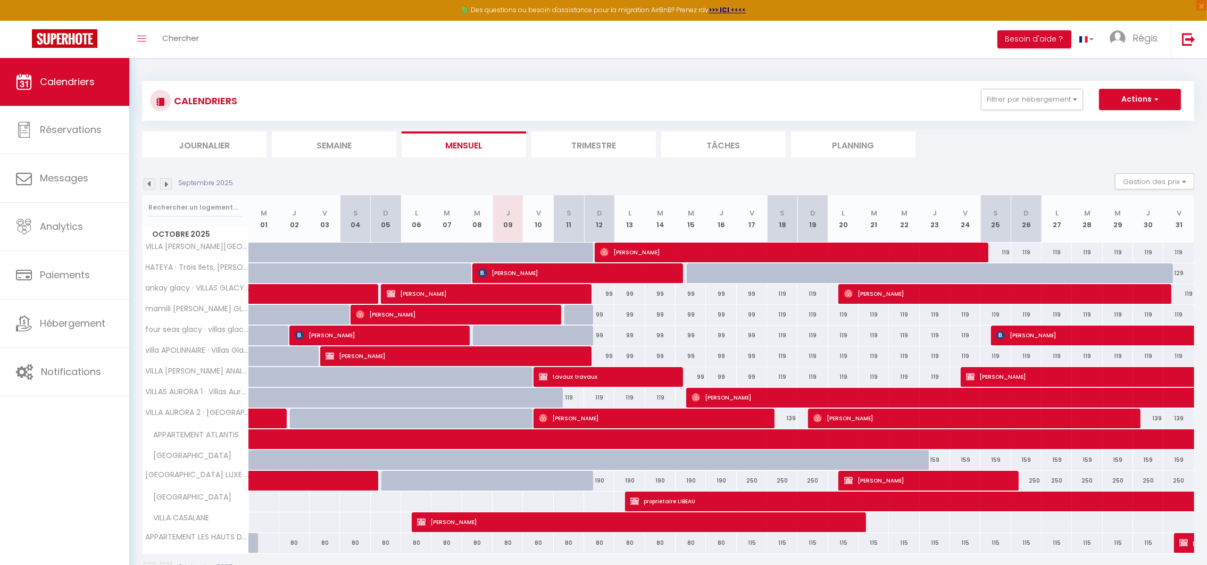
click at [164, 178] on img at bounding box center [166, 184] width 12 height 12
